Goal: Task Accomplishment & Management: Manage account settings

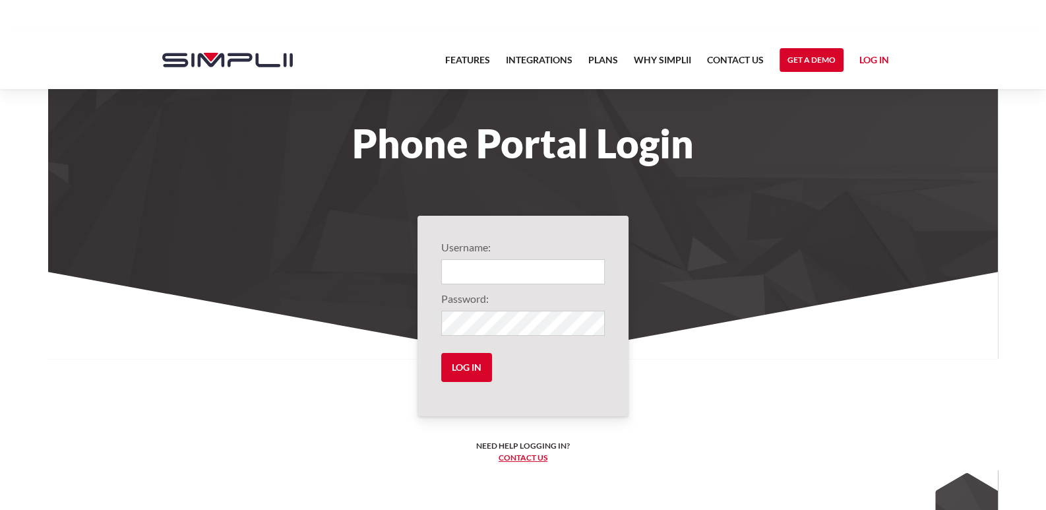
click at [850, 454] on section "Username: Password: Log in Need help logging in? ‍ Contact us Logging in... Oop…" at bounding box center [523, 443] width 950 height 342
click at [464, 274] on input "Login" at bounding box center [523, 271] width 164 height 25
click at [343, 61] on div "Features Integrations PRoducts Plans Why Simplii Contact US Master Agreement Ge…" at bounding box center [523, 60] width 772 height 58
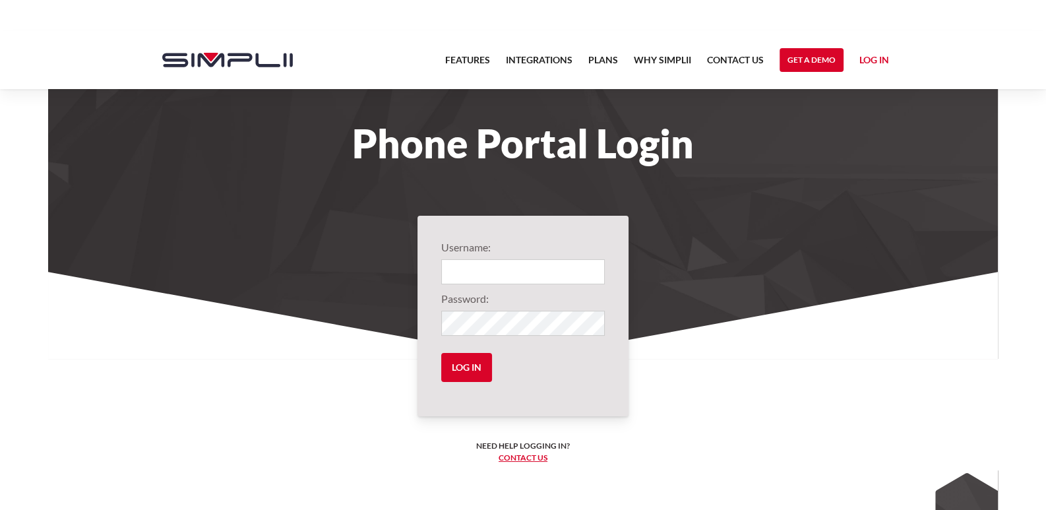
click at [870, 55] on link "Log in" at bounding box center [874, 62] width 30 height 20
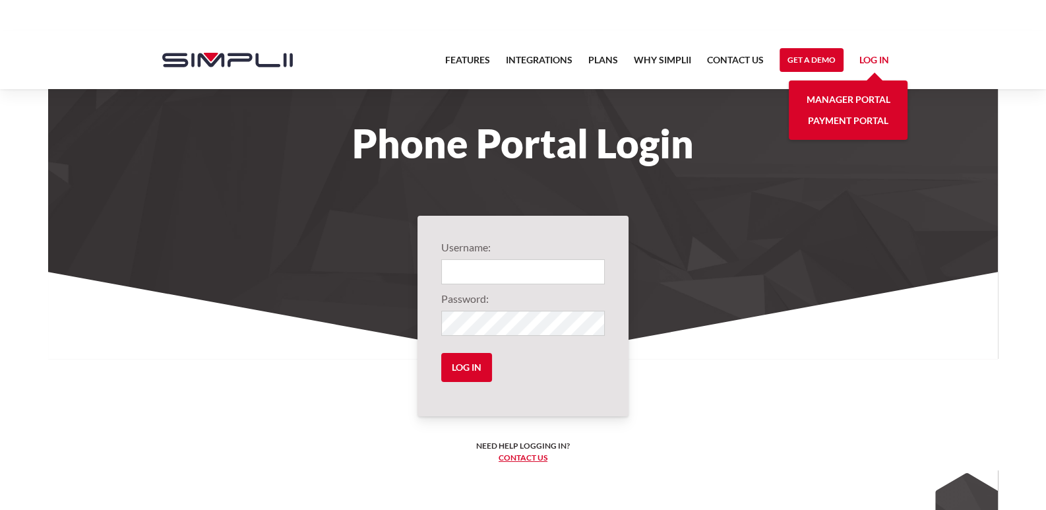
click at [732, 344] on section "Username: Password: Log in Need help logging in? ‍ Contact us Logging in... Oop…" at bounding box center [523, 443] width 950 height 342
click at [541, 268] on input "Login" at bounding box center [523, 271] width 164 height 25
click at [498, 272] on input "Login" at bounding box center [523, 271] width 164 height 25
paste input "[PERSON_NAME][EMAIL_ADDRESS][DOMAIN_NAME]"
type input "[PERSON_NAME][EMAIL_ADDRESS][DOMAIN_NAME]"
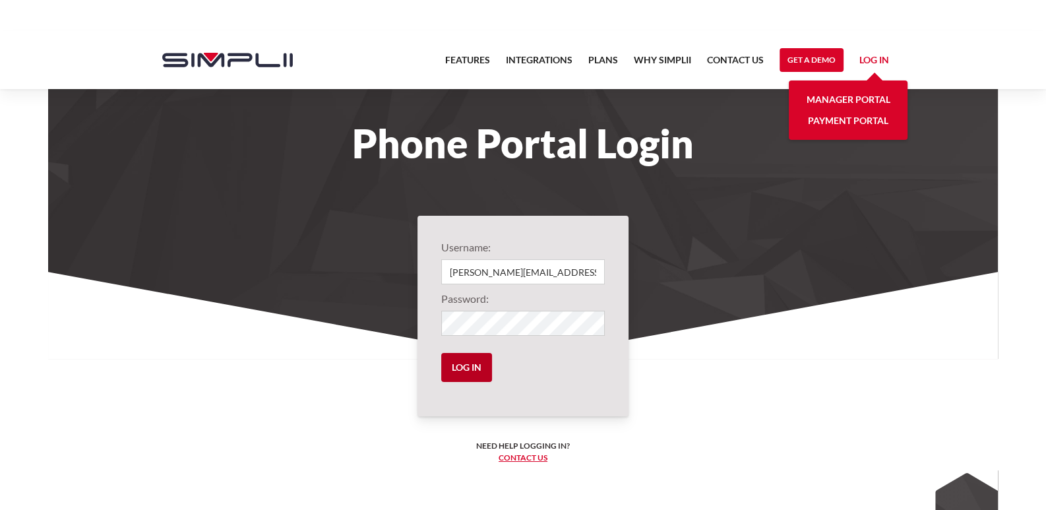
click at [475, 355] on input "Log in" at bounding box center [466, 367] width 51 height 29
click at [470, 367] on input "Log in" at bounding box center [466, 367] width 51 height 29
